Goal: Task Accomplishment & Management: Manage account settings

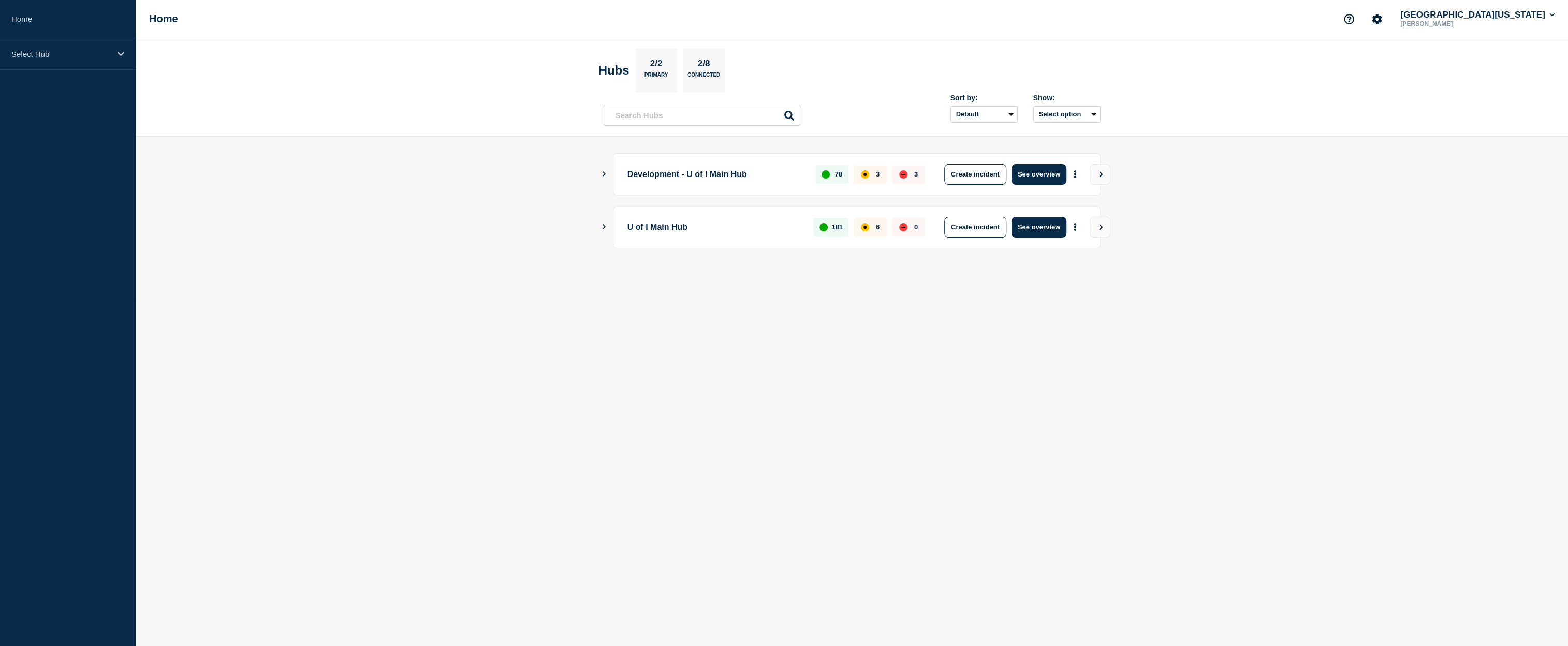
click at [605, 226] on icon "Show Connected Hubs" at bounding box center [604, 226] width 7 height 5
click at [1049, 273] on button "See overview" at bounding box center [1039, 280] width 55 height 21
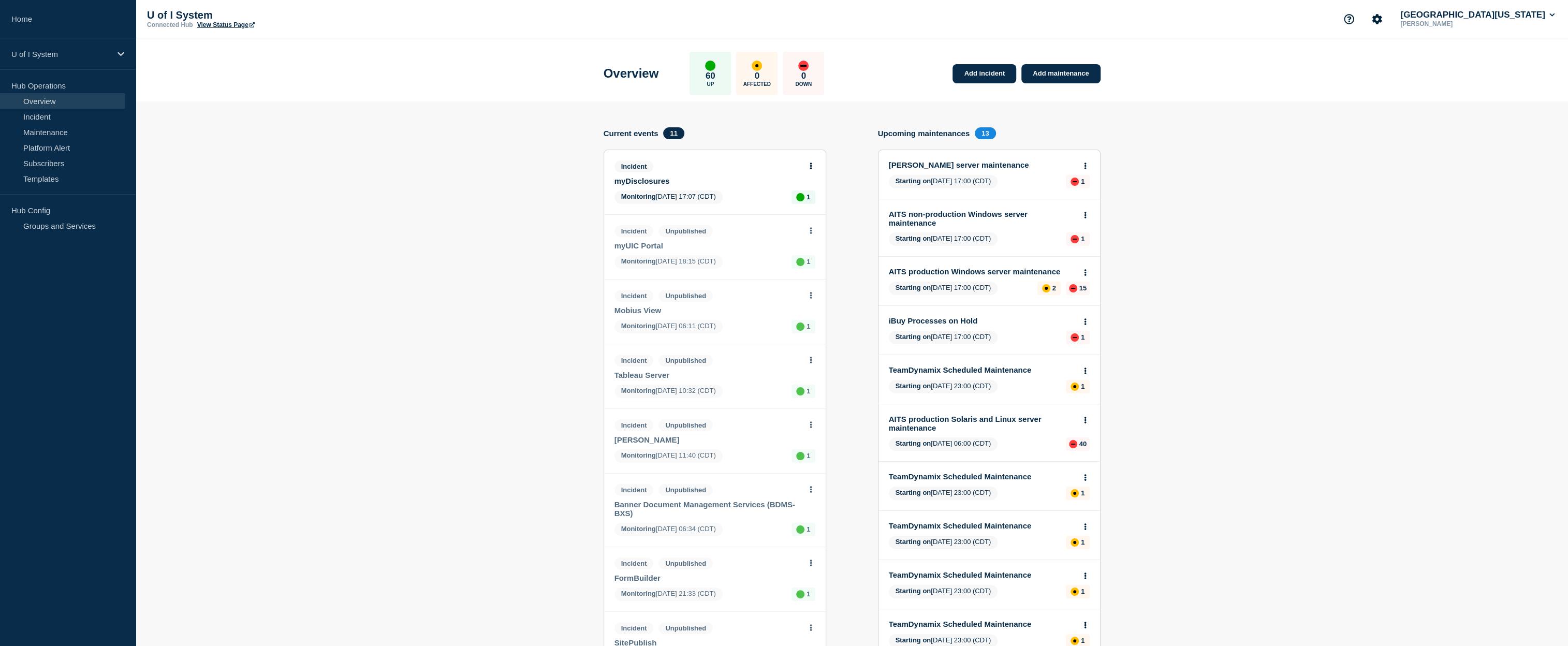
click at [943, 415] on link "AITS production Solaris and Linux server maintenance" at bounding box center [982, 423] width 187 height 18
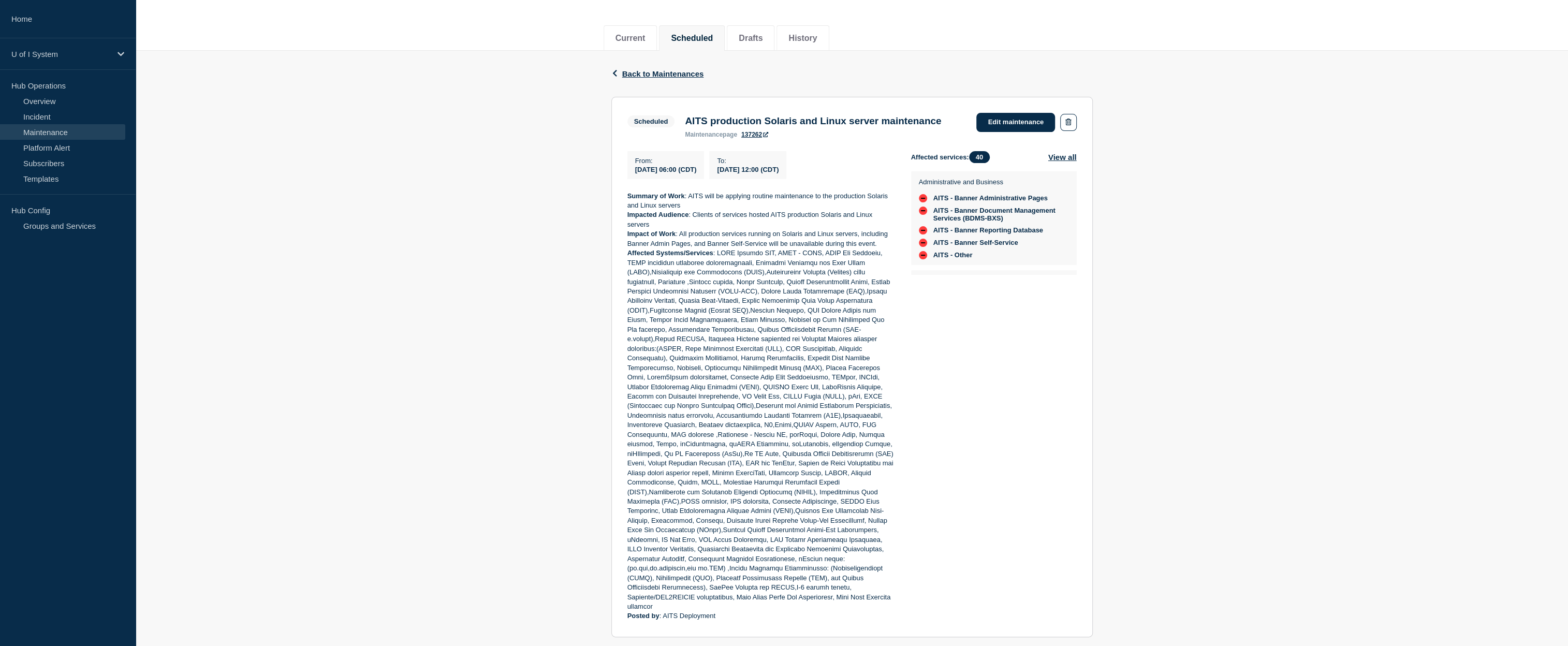
click at [743, 248] on p "Impact of Work : All production services running on Solaris and Linux servers, …" at bounding box center [761, 239] width 267 height 19
click at [564, 365] on div "Back Back to Maintenances Scheduled AITS production Solaris and Linux server ma…" at bounding box center [852, 402] width 1432 height 703
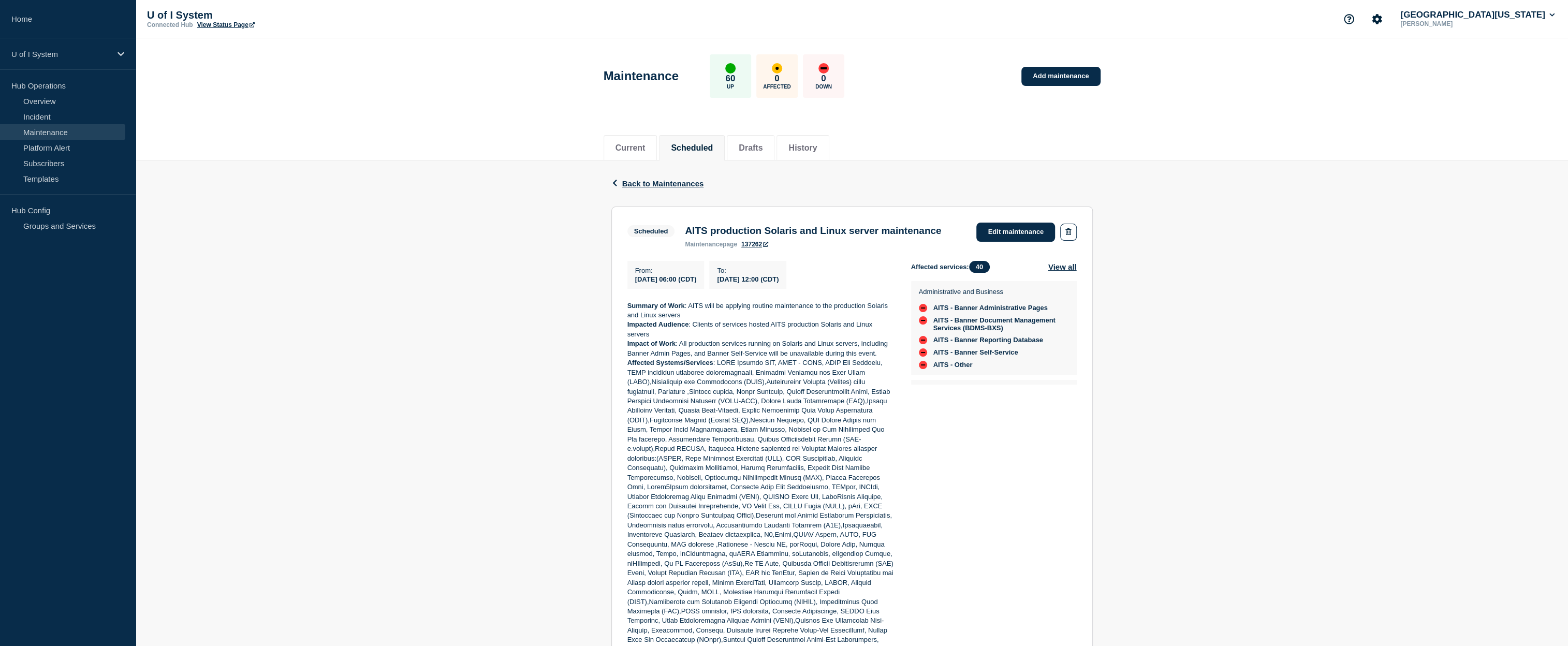
click at [227, 26] on link "View Status Page" at bounding box center [226, 25] width 57 height 7
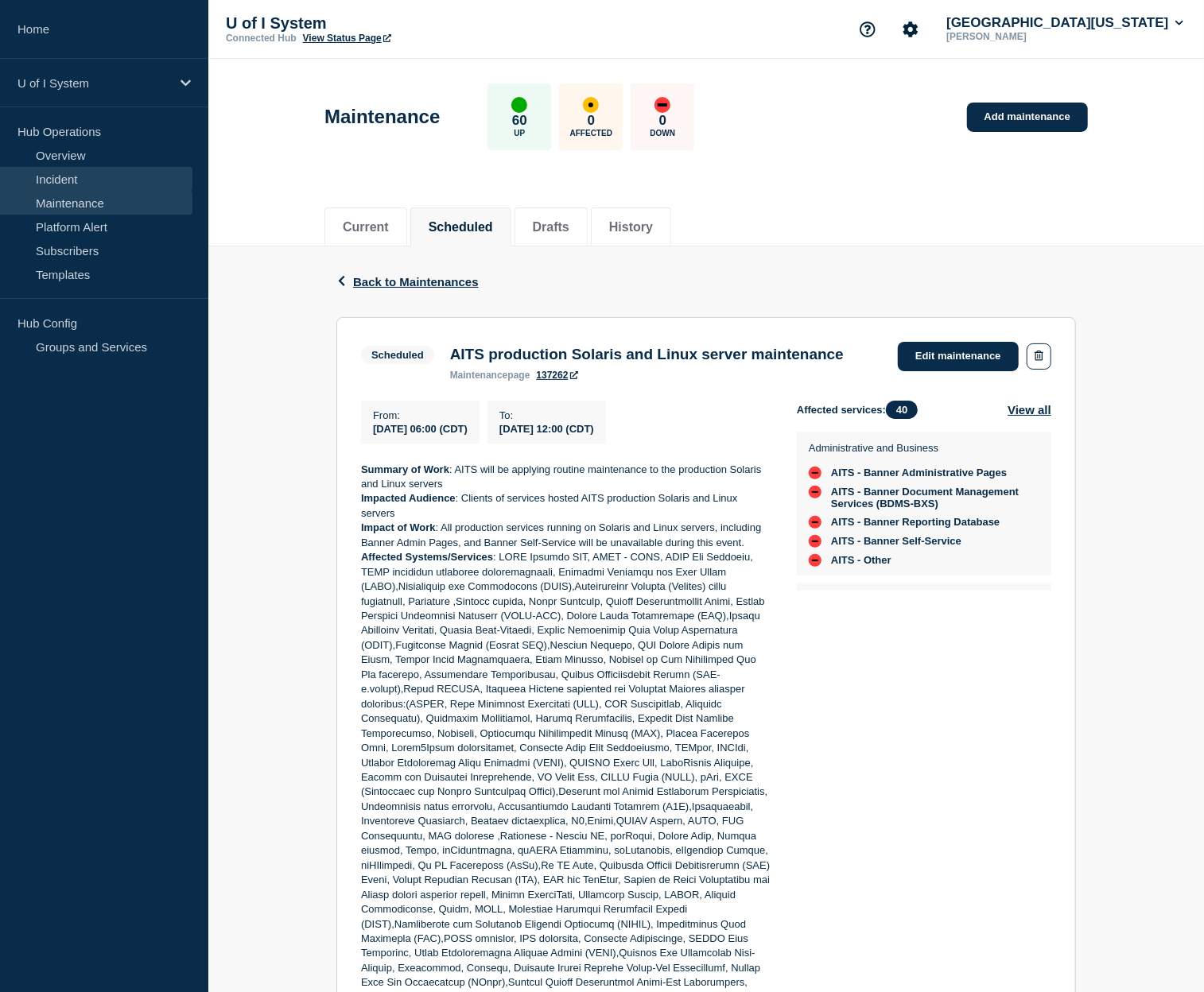
click at [66, 180] on link "Incident" at bounding box center [96, 180] width 193 height 24
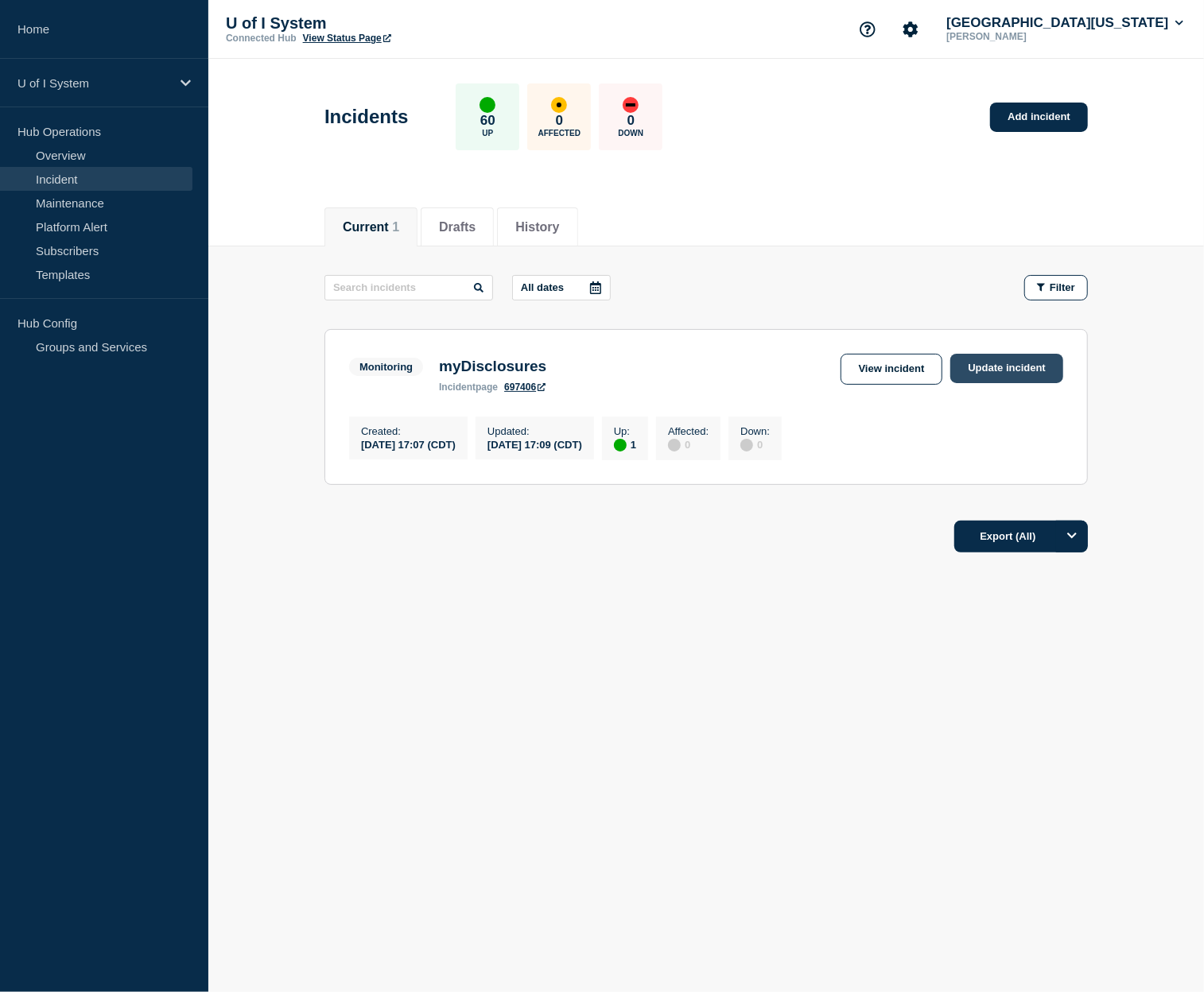
click at [1005, 371] on link "Update incident" at bounding box center [1006, 367] width 113 height 29
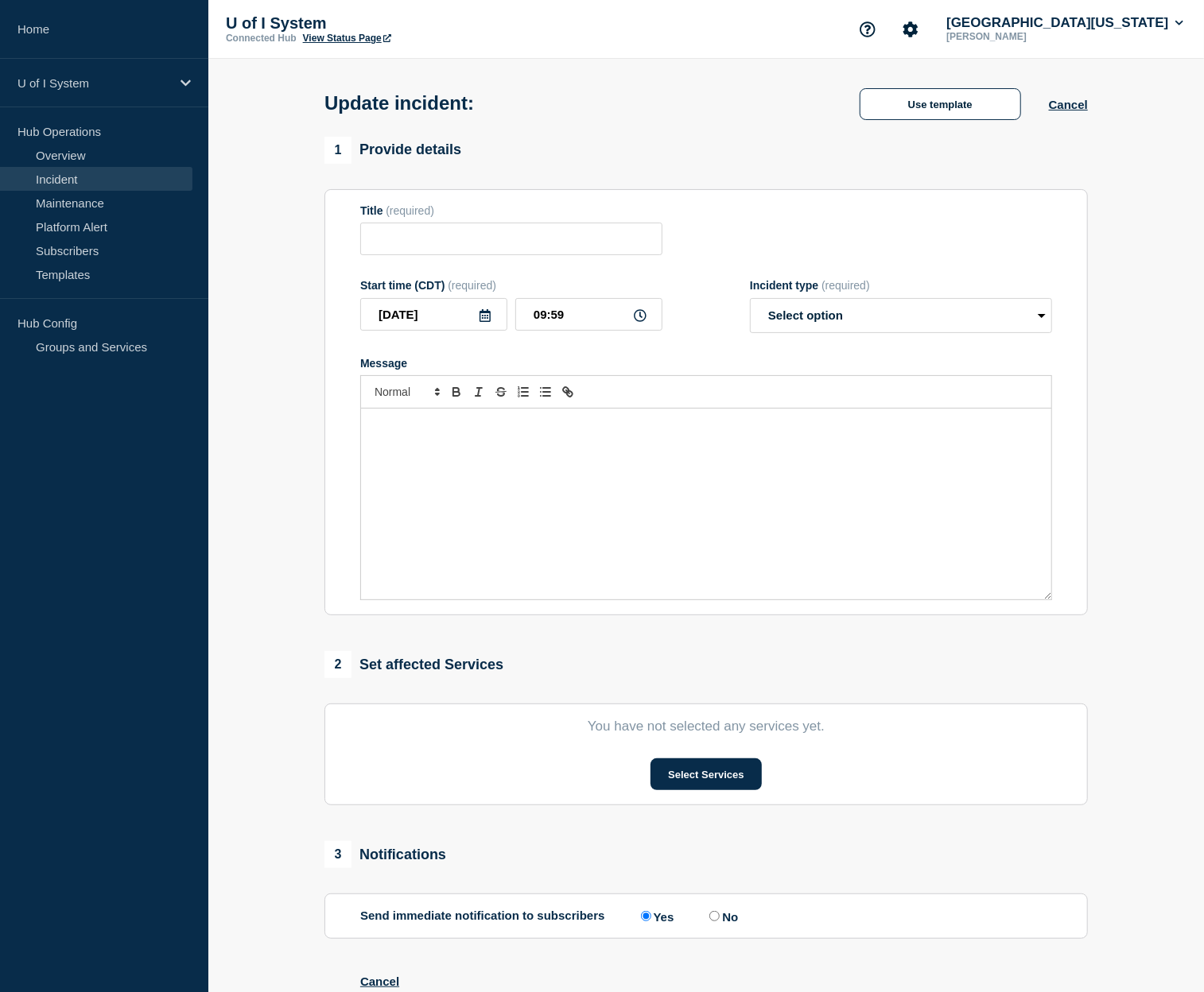
type input "myDisclosures"
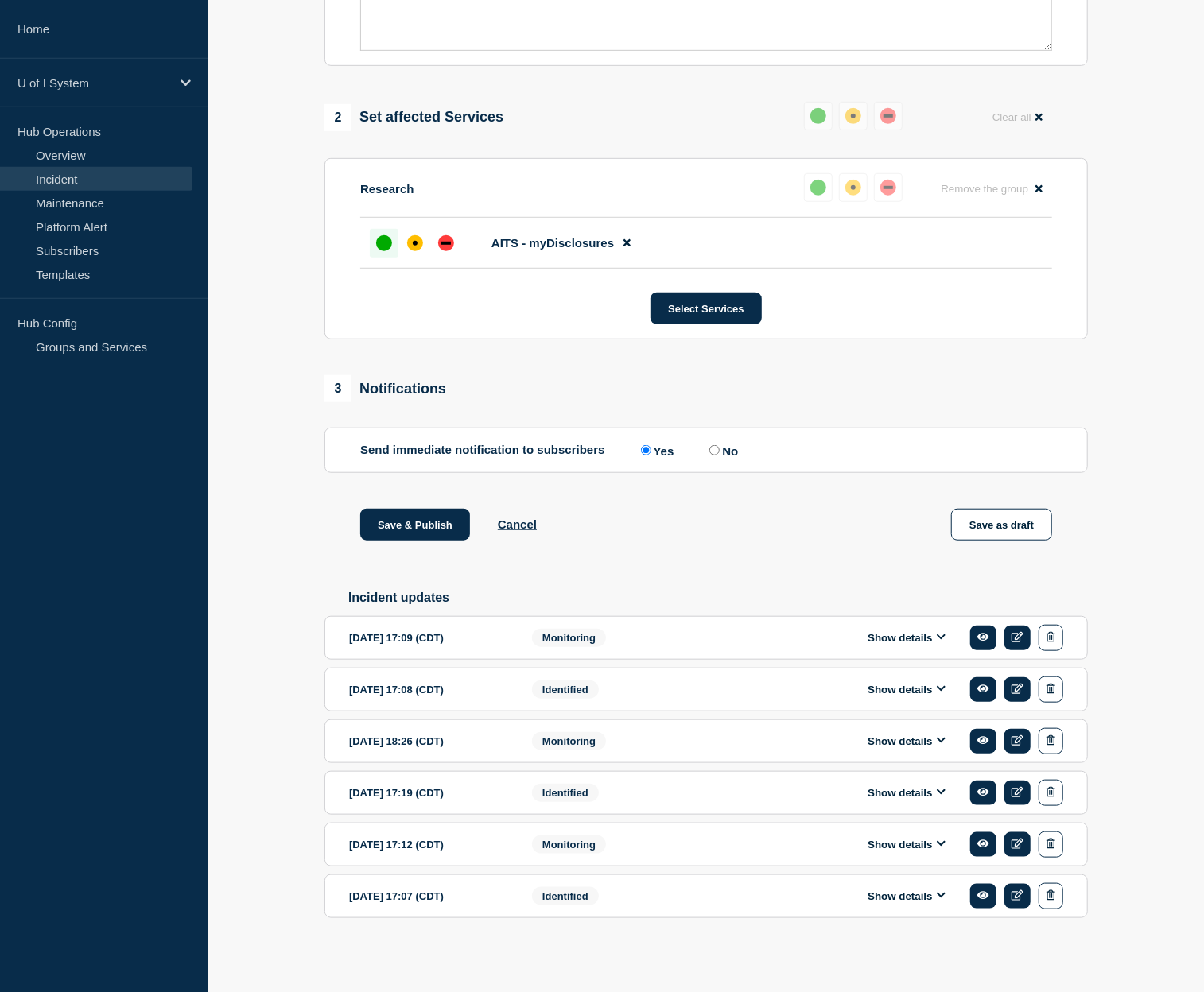
scroll to position [565, 0]
click at [720, 445] on input "No" at bounding box center [714, 450] width 10 height 10
radio input "true"
radio input "false"
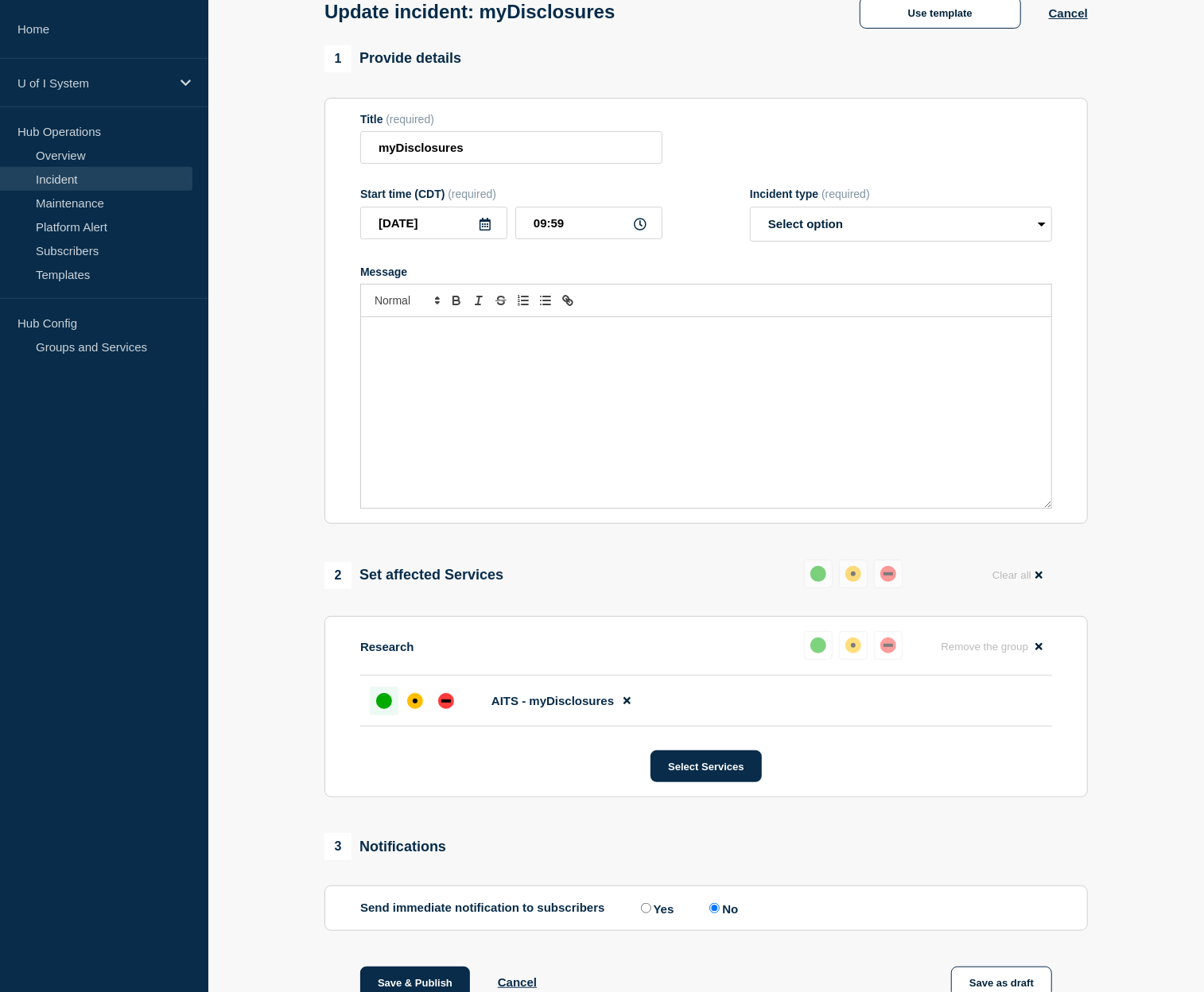
scroll to position [58, 0]
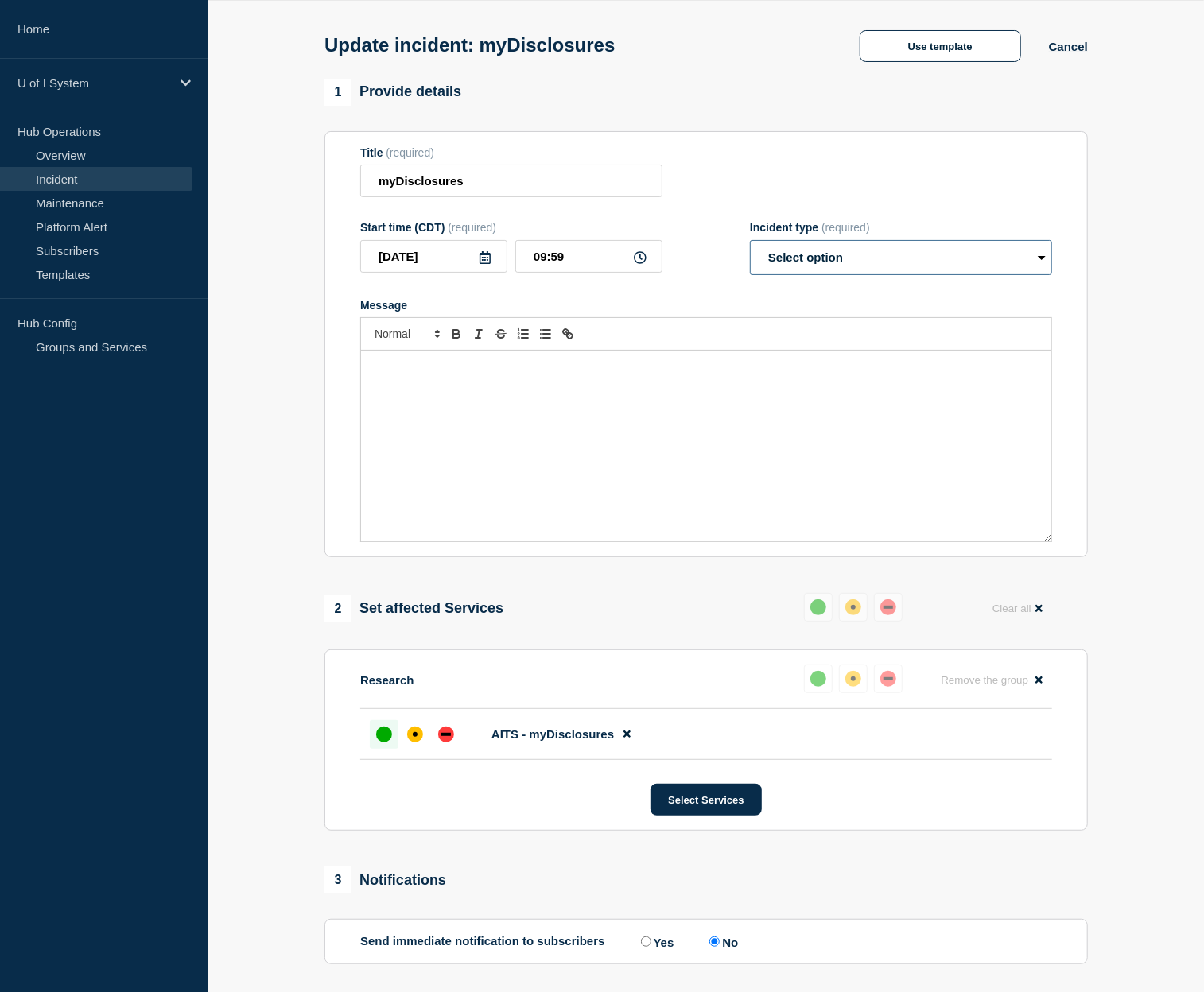
click at [750, 240] on select "Select option Investigating Identified Monitoring Resolved" at bounding box center [900, 257] width 302 height 35
select select "resolved"
click option "Resolved" at bounding box center [0, 0] width 0 height 0
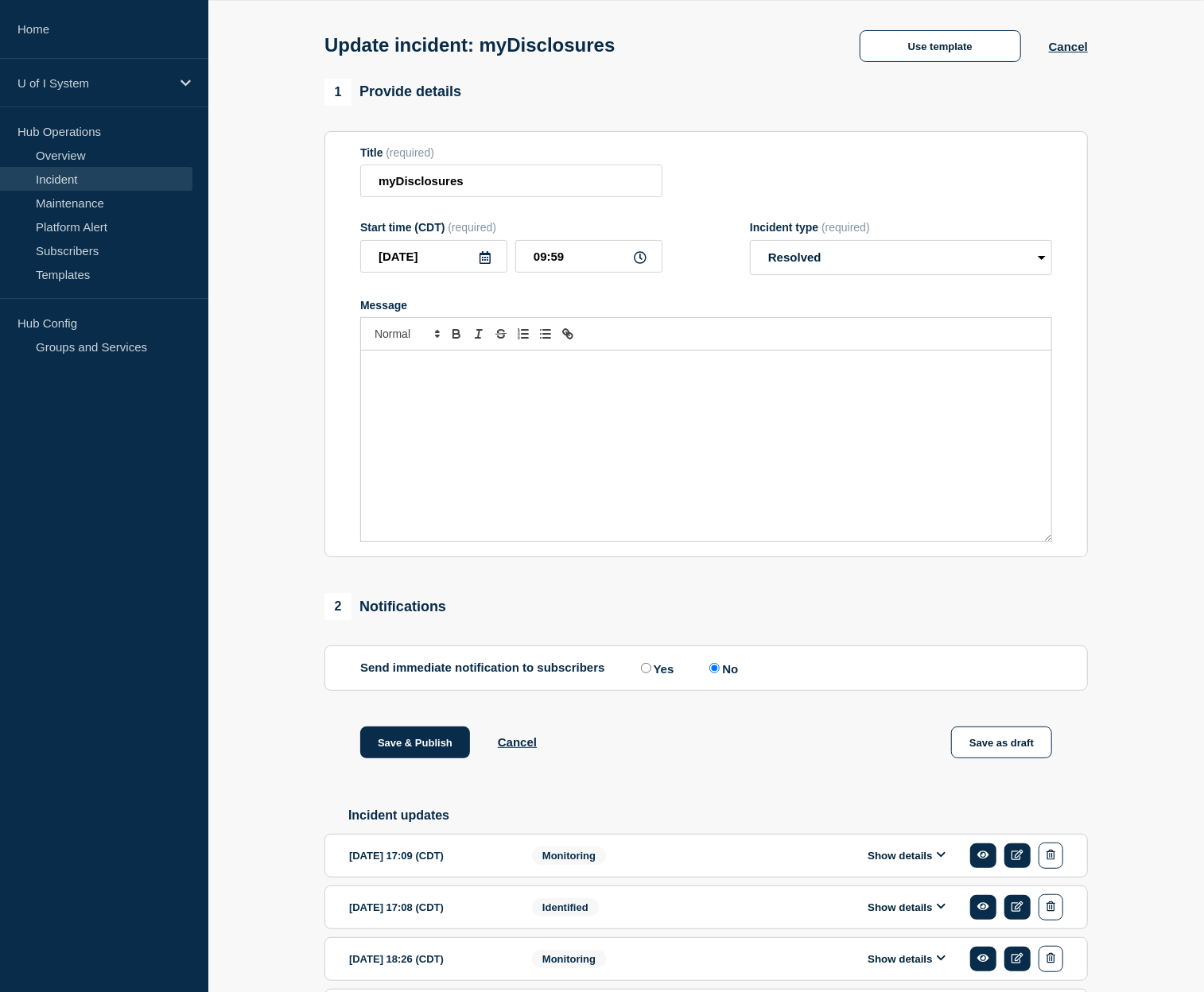
click at [739, 401] on div "Message" at bounding box center [706, 446] width 690 height 191
click at [440, 749] on button "Save & Publish" at bounding box center [414, 742] width 109 height 32
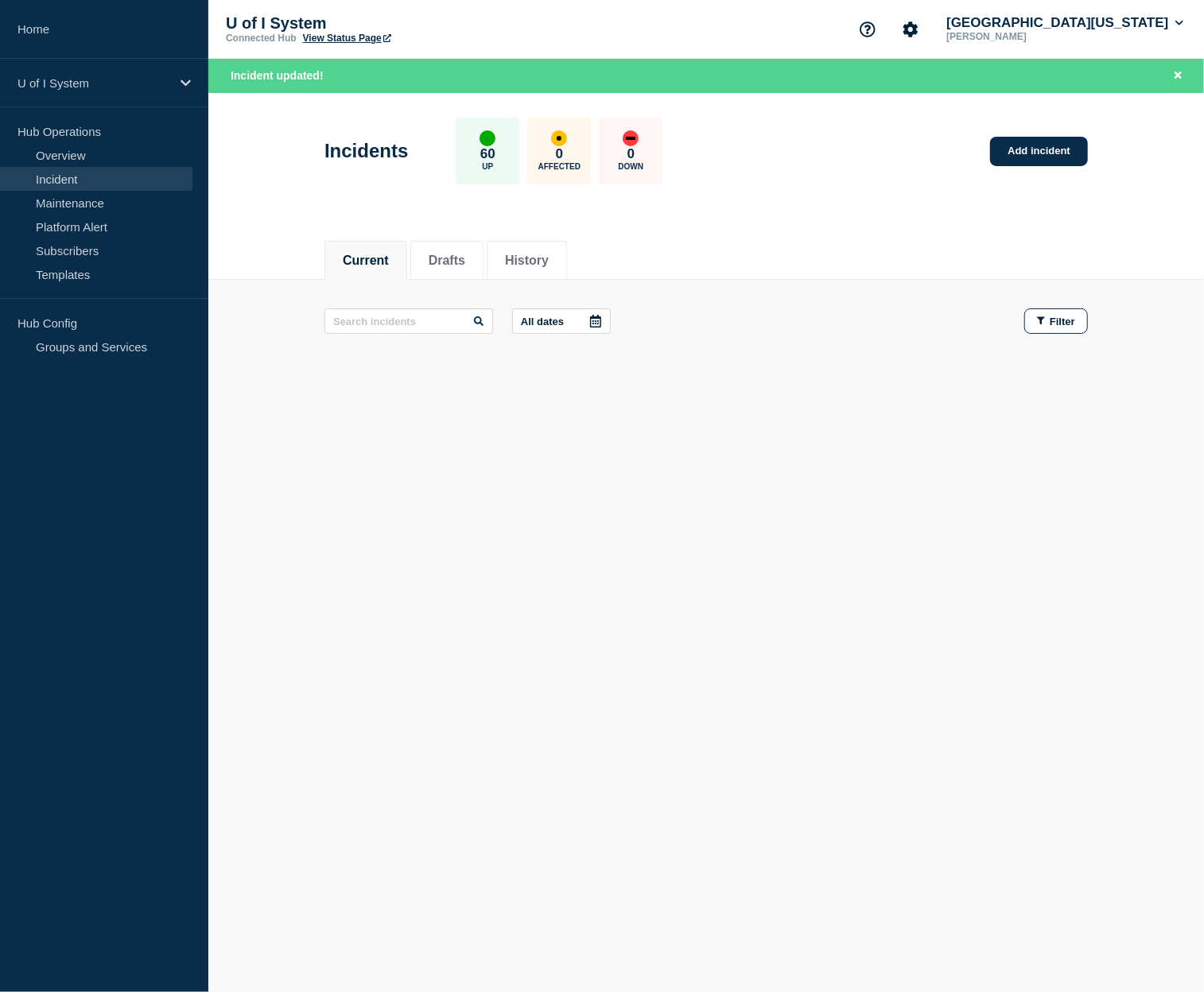
drag, startPoint x: 465, startPoint y: 471, endPoint x: 465, endPoint y: 460, distance: 11.0
click at [465, 466] on div "Current Drafts History Current Drafts History All dates Filter" at bounding box center [706, 360] width 996 height 270
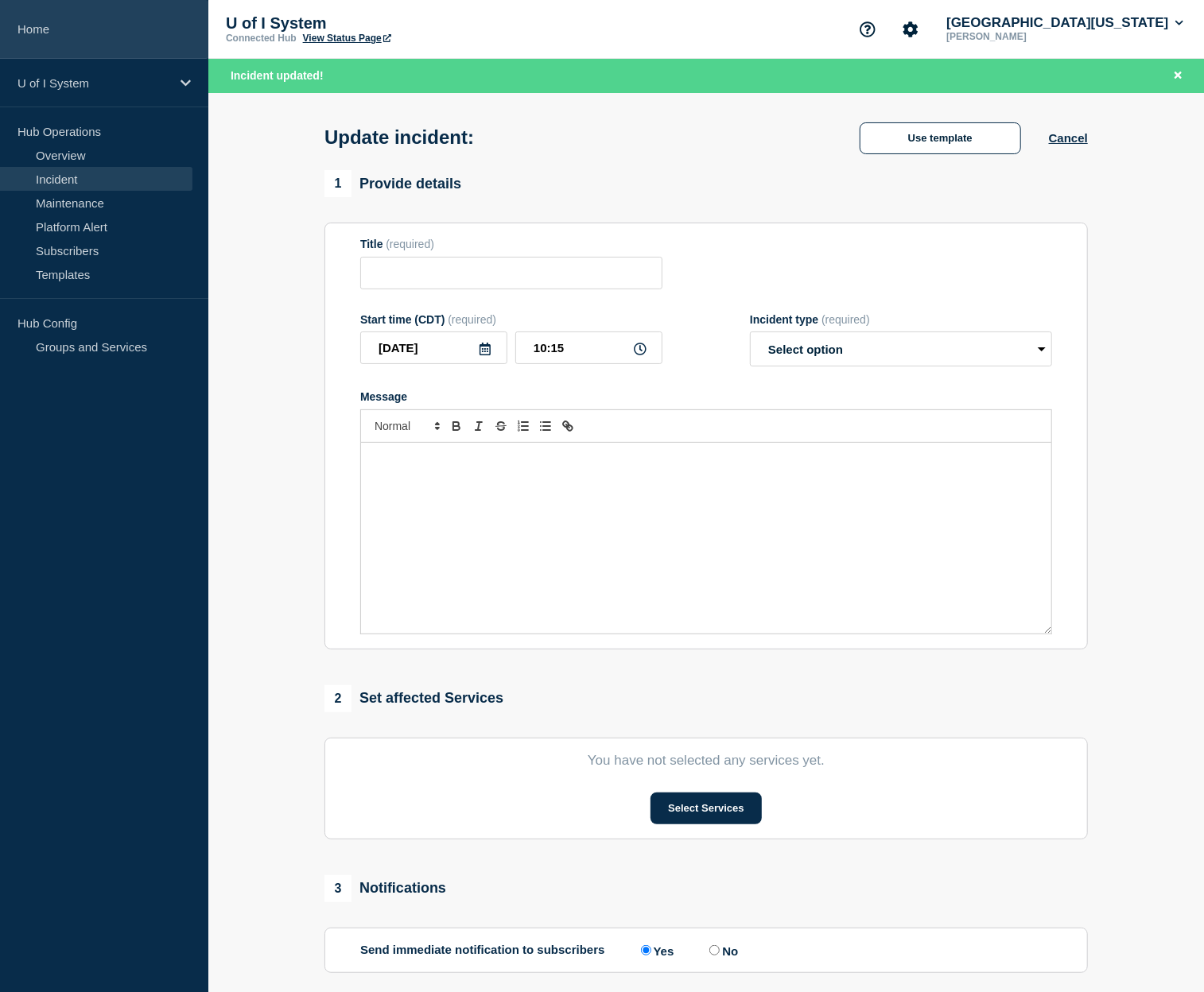
scroll to position [58, 0]
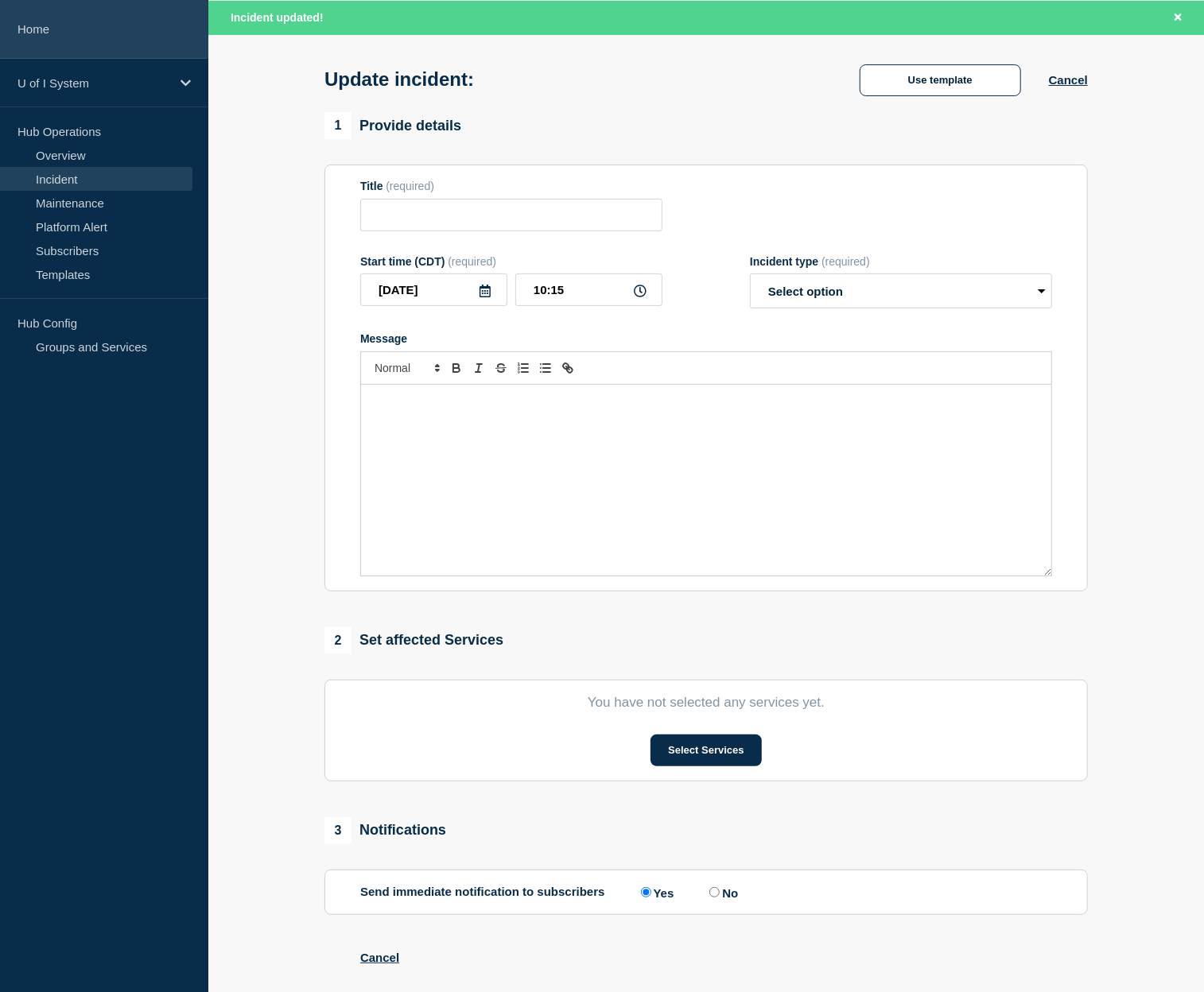
type input "myDisclosures"
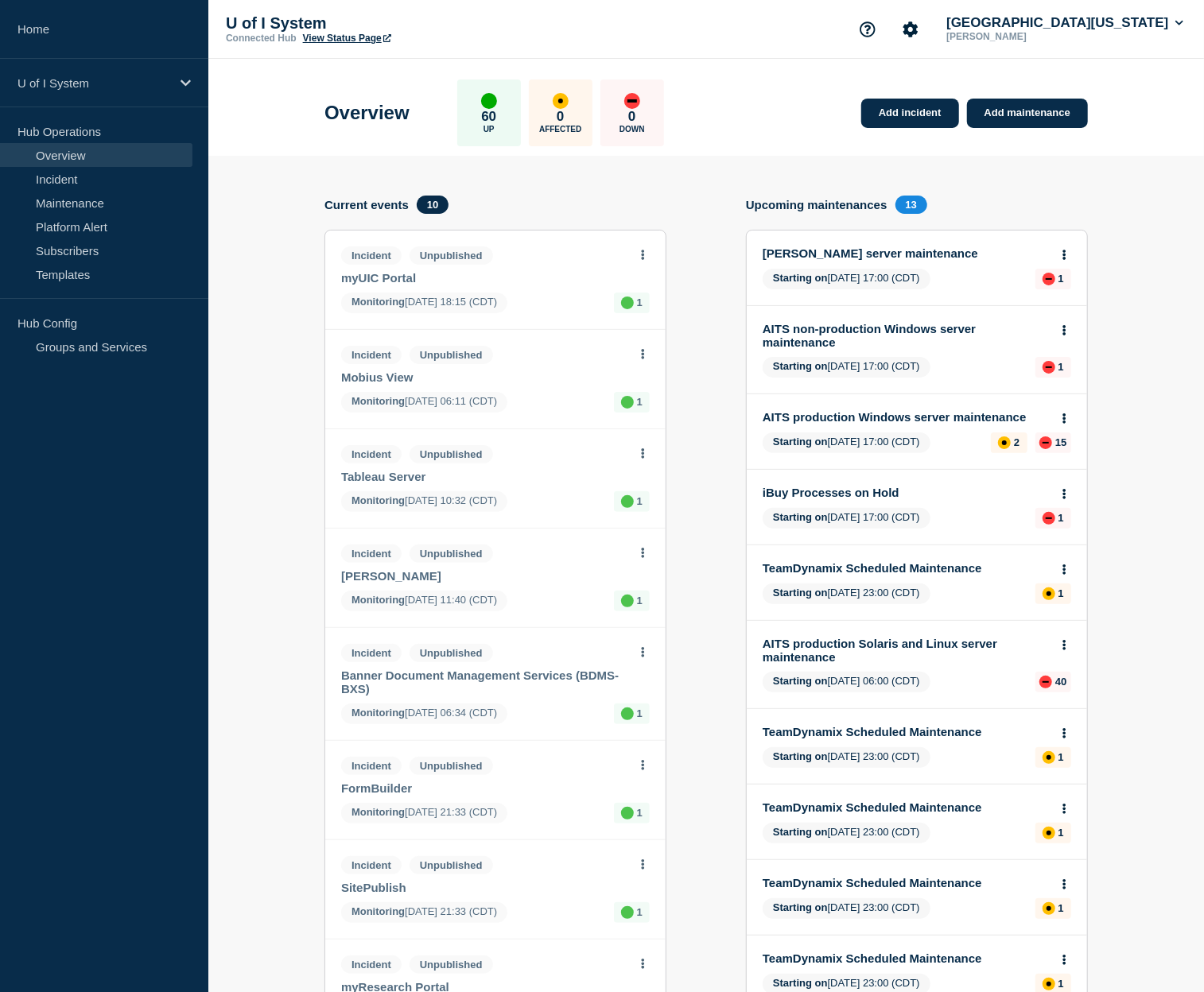
click at [816, 86] on div "Overview 60 Up 0 Affected 0 Down Add incident Add maintenance" at bounding box center [706, 108] width 799 height 97
